Goal: Task Accomplishment & Management: Manage account settings

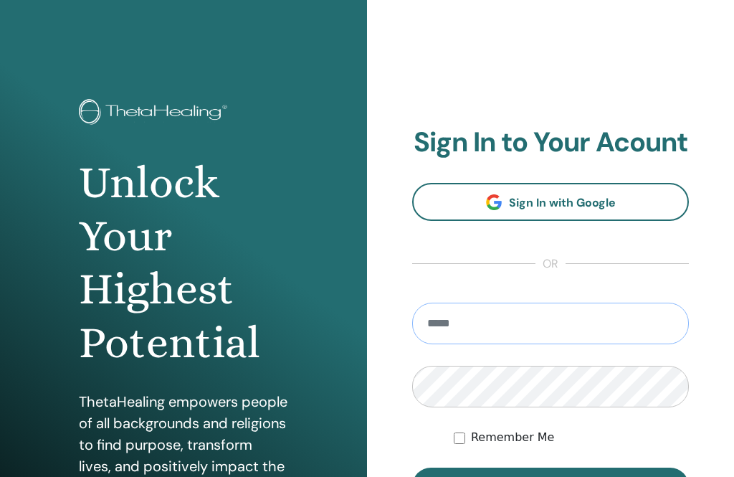
click at [493, 328] on input "email" at bounding box center [550, 324] width 277 height 42
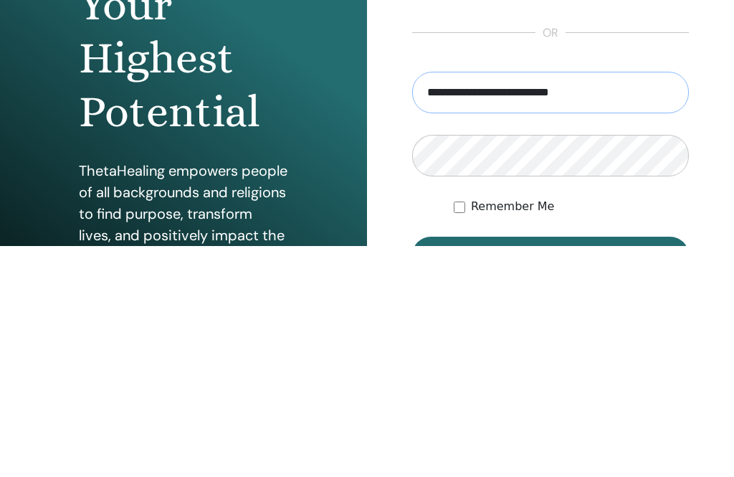
type input "**********"
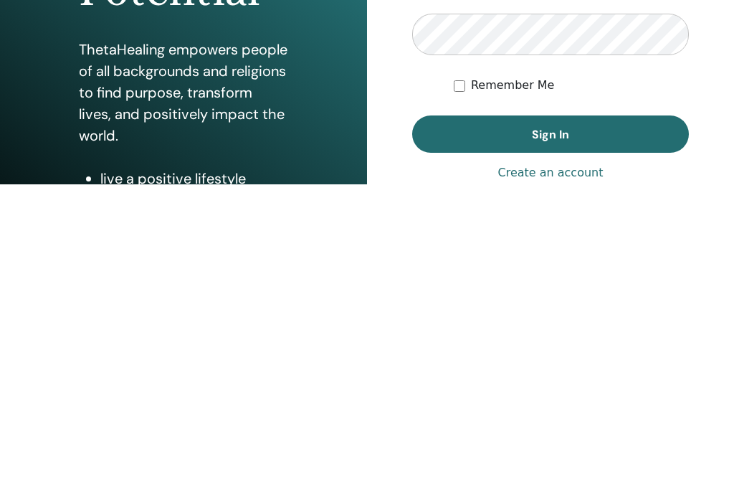
click at [564, 419] on span "Sign In" at bounding box center [550, 426] width 37 height 15
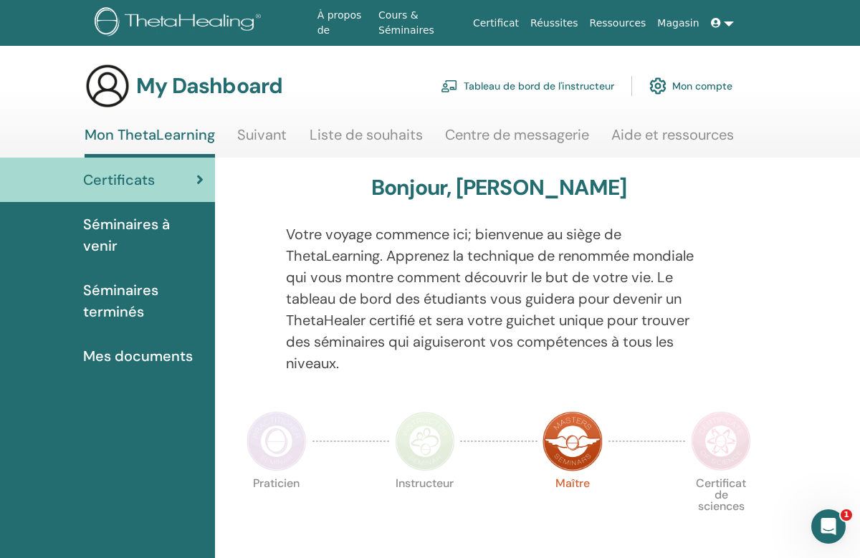
click at [116, 299] on span "Séminaires terminés" at bounding box center [143, 301] width 120 height 43
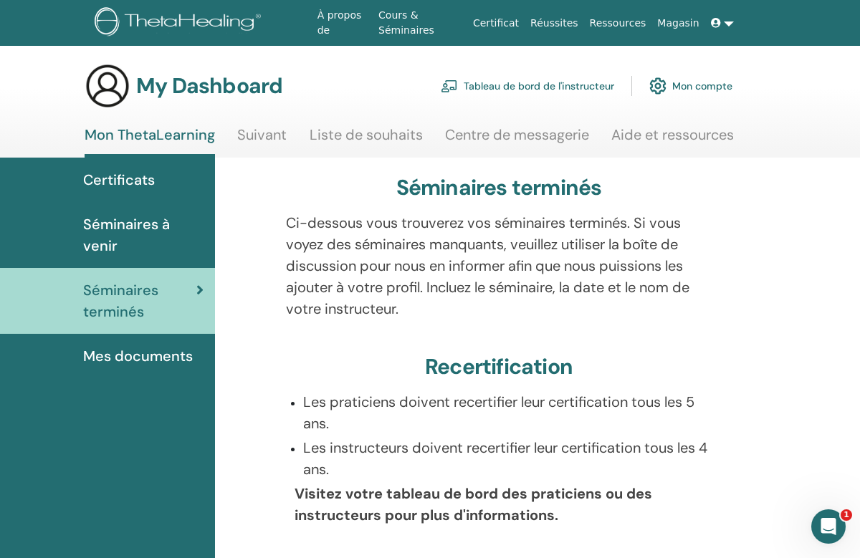
click at [544, 85] on link "Tableau de bord de l'instructeur" at bounding box center [527, 86] width 173 height 32
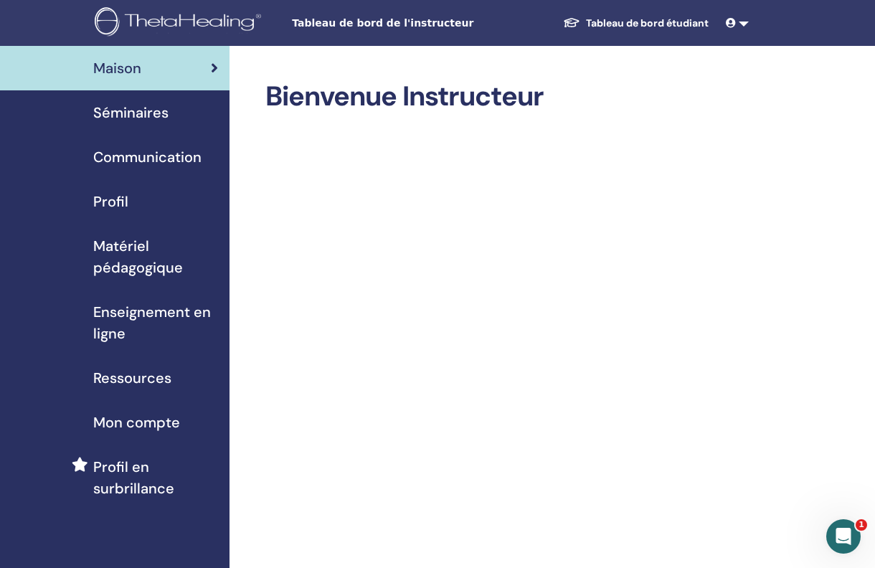
click at [137, 115] on span "Séminaires" at bounding box center [130, 113] width 75 height 22
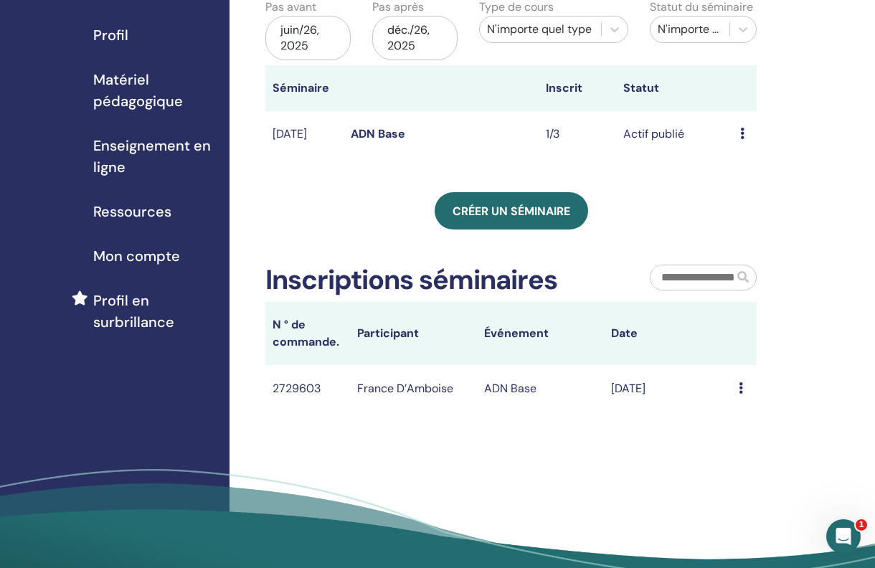
scroll to position [174, 0]
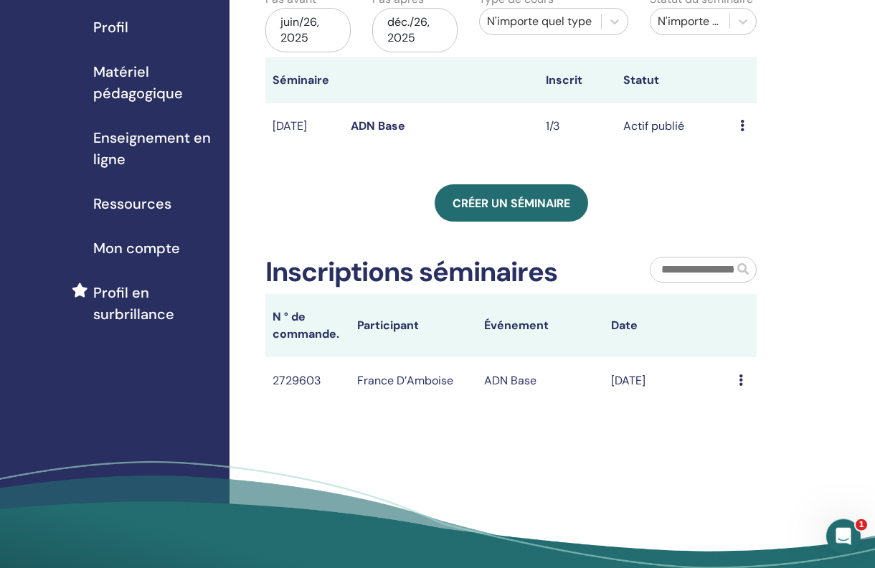
click at [742, 374] on icon at bounding box center [740, 379] width 4 height 11
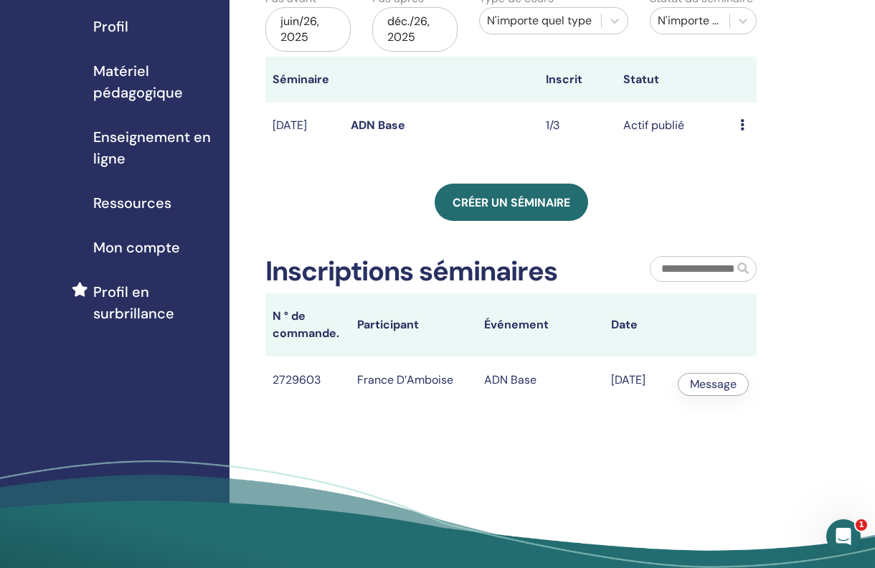
click at [819, 375] on div "Mes Séminaires Vous pouvez personnaliser le filtre pour explorer les séminaires…" at bounding box center [557, 237] width 656 height 733
click at [748, 377] on div "Message" at bounding box center [743, 379] width 11 height 17
click at [807, 408] on div "Mes Séminaires Vous pouvez personnaliser le filtre pour explorer les séminaires…" at bounding box center [557, 237] width 656 height 733
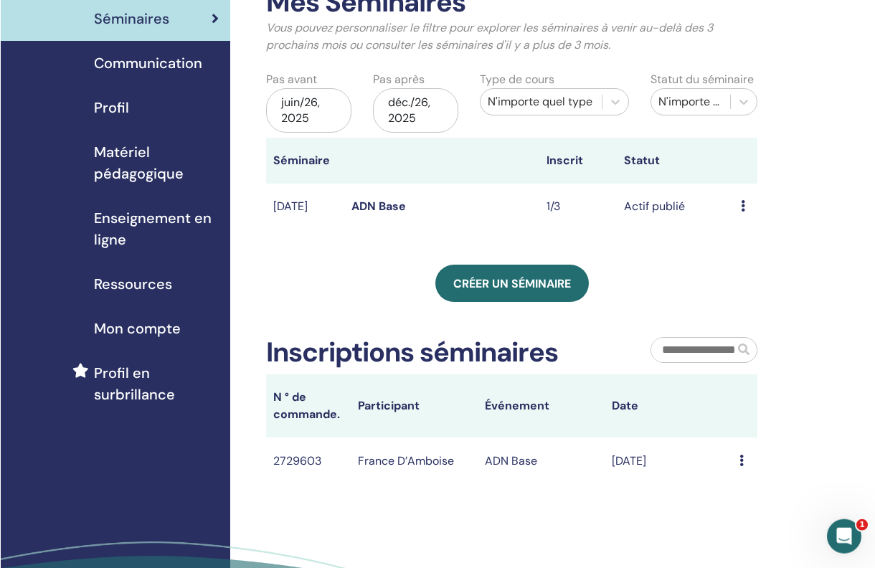
scroll to position [103, 0]
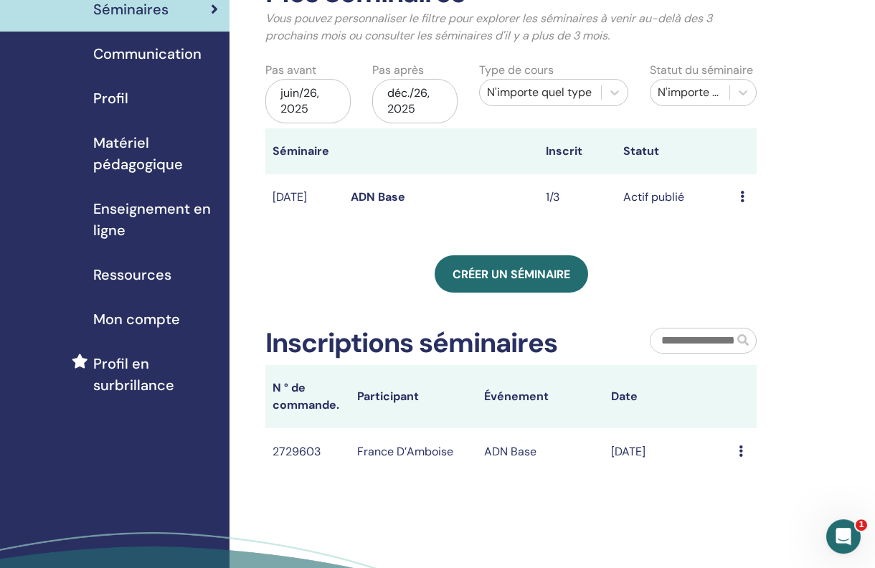
click at [421, 452] on td "France D’Amboise" at bounding box center [413, 451] width 127 height 47
click at [744, 446] on div "Message" at bounding box center [743, 451] width 11 height 17
click at [721, 458] on link "Message" at bounding box center [715, 457] width 47 height 15
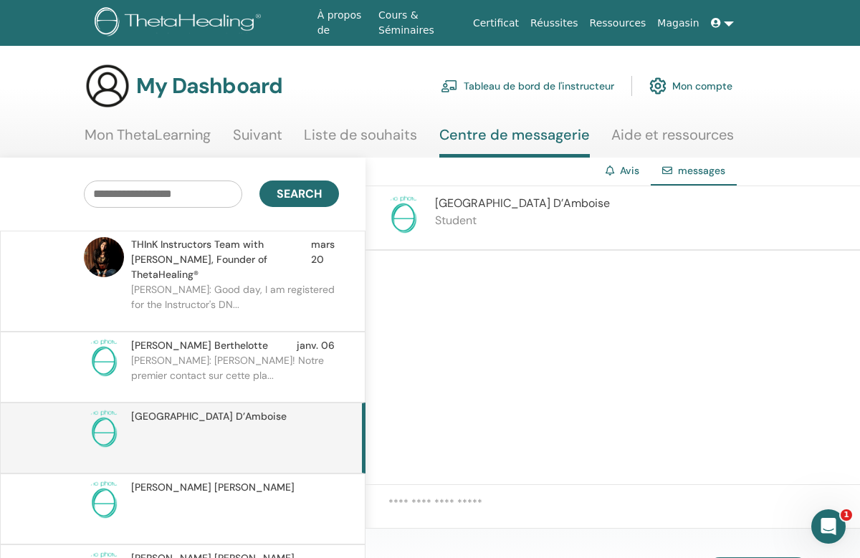
click at [457, 212] on div "France D’Amboise Student" at bounding box center [522, 218] width 175 height 46
click at [493, 87] on link "Tableau de bord de l'instructeur" at bounding box center [527, 86] width 173 height 32
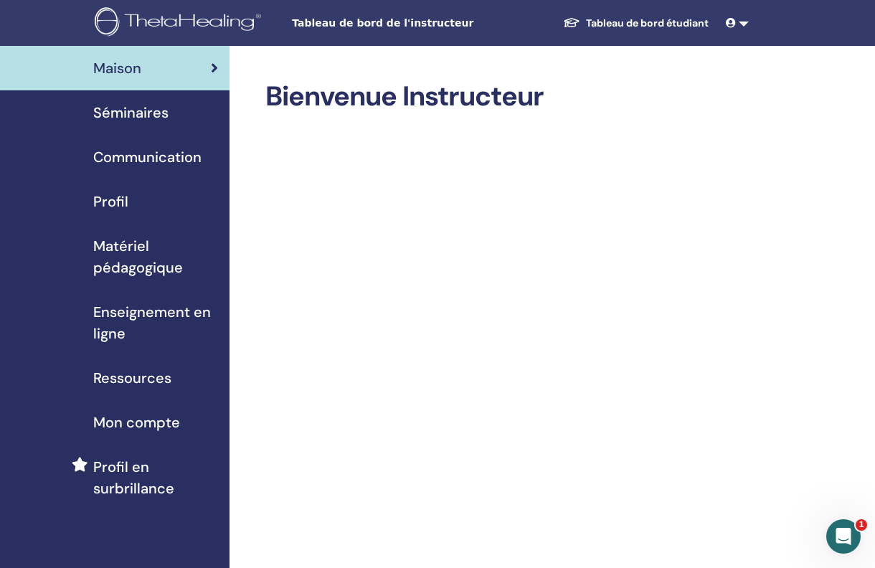
click at [136, 118] on span "Séminaires" at bounding box center [130, 113] width 75 height 22
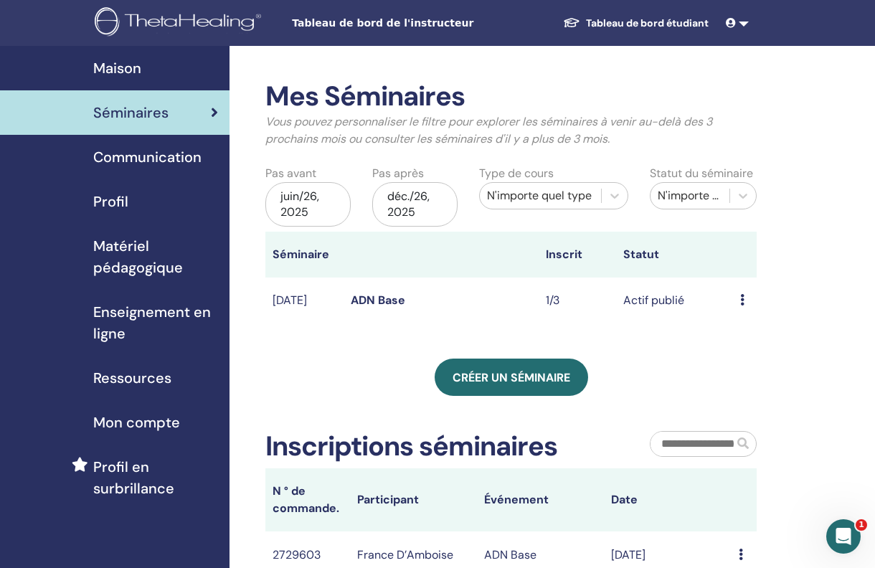
click at [746, 299] on div "Aperçu Éditer Participants Annuler" at bounding box center [744, 300] width 9 height 17
click at [789, 356] on link "Participants" at bounding box center [763, 353] width 64 height 15
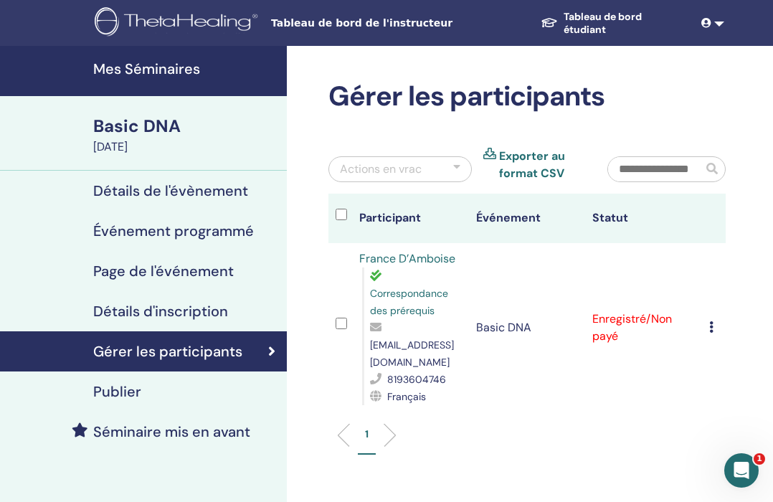
click at [715, 319] on div "Annuler l'inscription Ne pas certifier automatiquement Marquer comme payé Marqu…" at bounding box center [713, 327] width 9 height 17
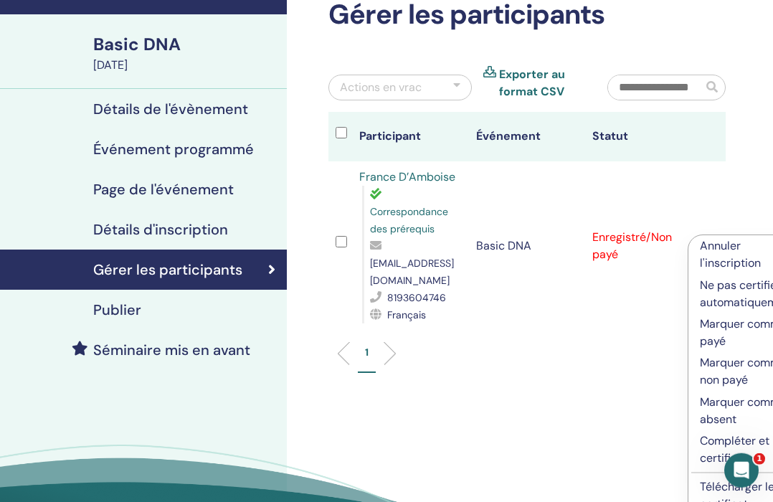
scroll to position [84, 0]
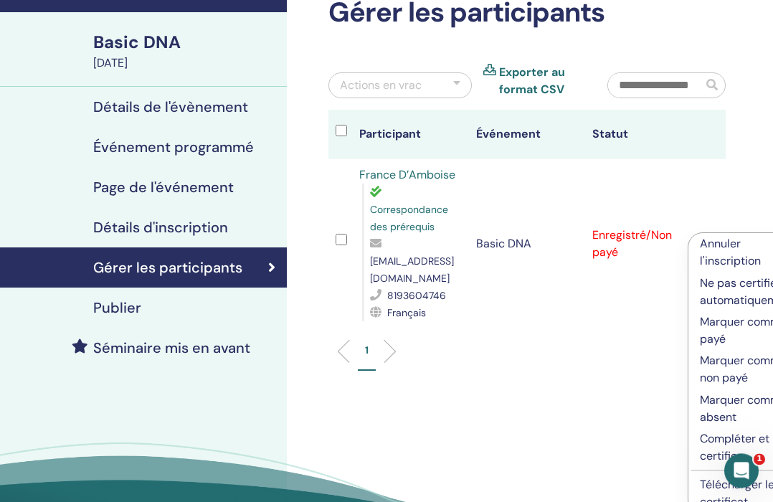
click at [726, 450] on p "Compléter et certifier" at bounding box center [747, 447] width 95 height 34
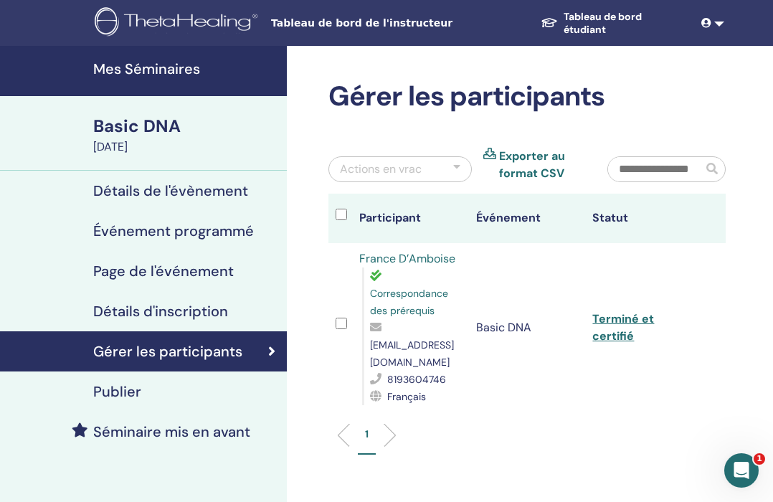
click at [621, 321] on link "Terminé et certifié" at bounding box center [623, 327] width 62 height 32
